Goal: Check status

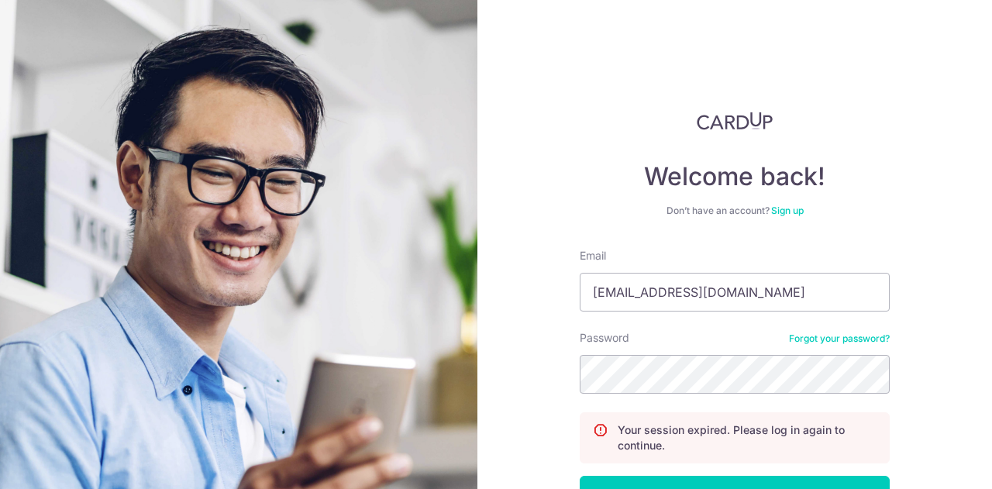
scroll to position [111, 0]
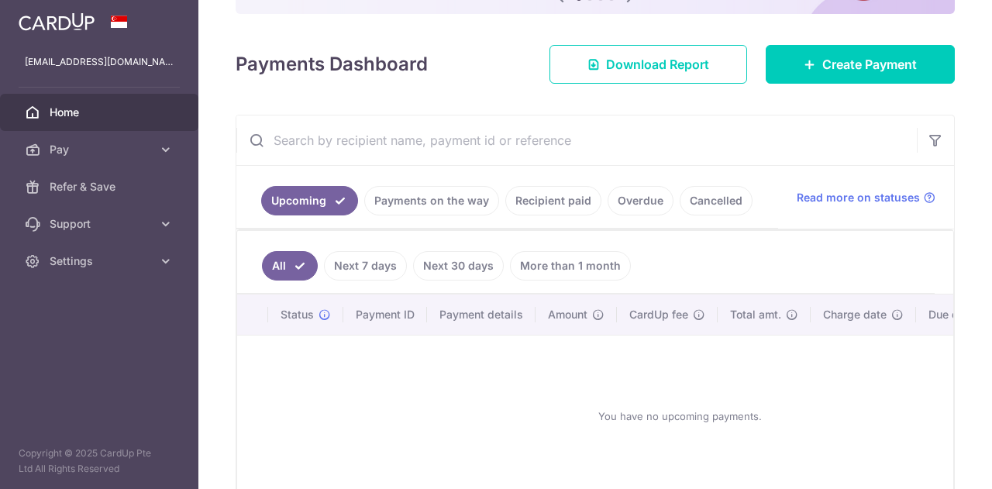
click at [432, 207] on link "Payments on the way" at bounding box center [431, 200] width 135 height 29
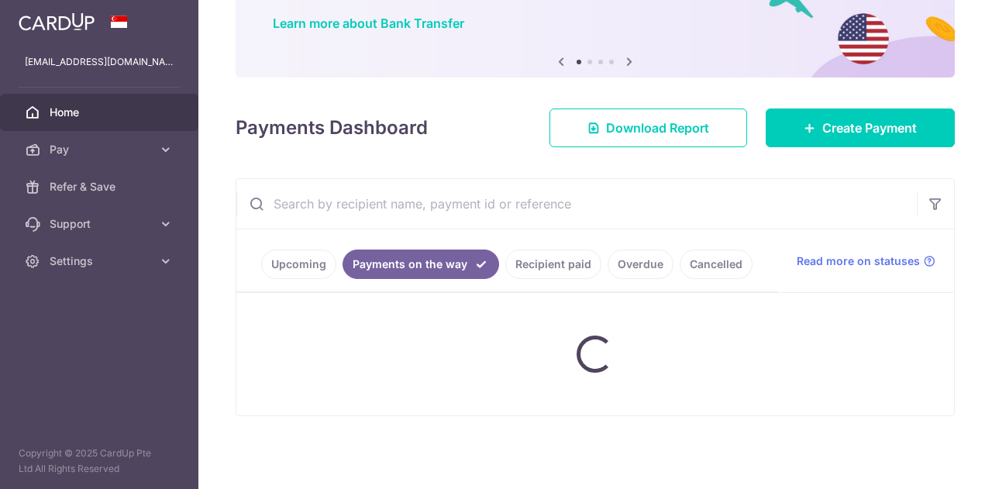
scroll to position [184, 0]
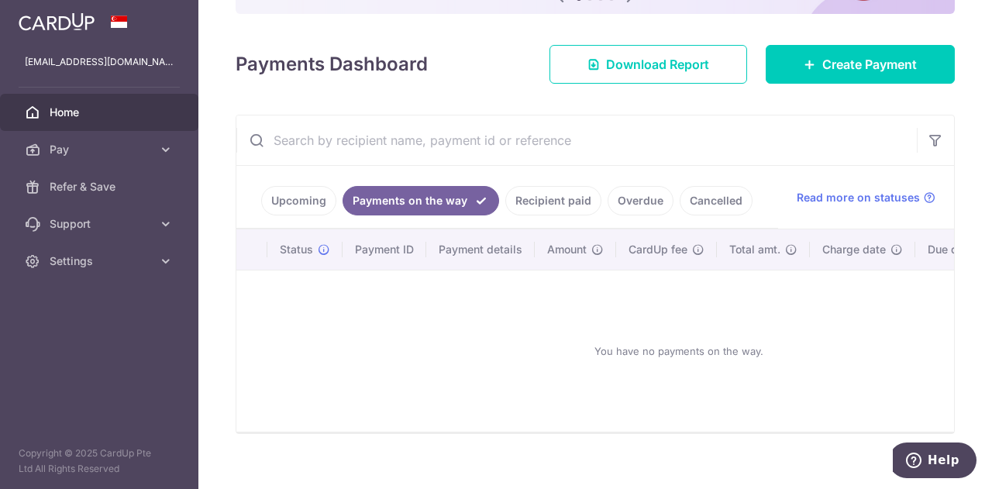
click at [527, 196] on link "Recipient paid" at bounding box center [553, 200] width 96 height 29
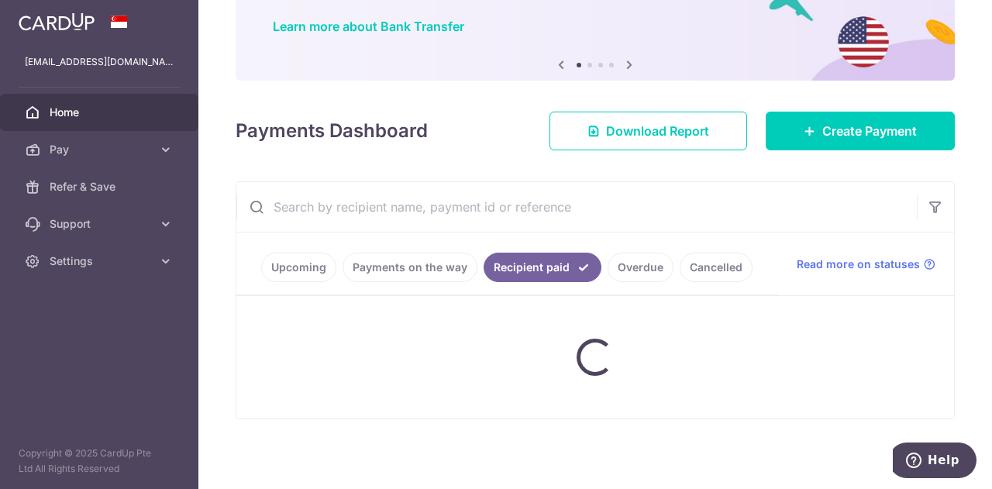
scroll to position [157, 0]
